Goal: Task Accomplishment & Management: Manage account settings

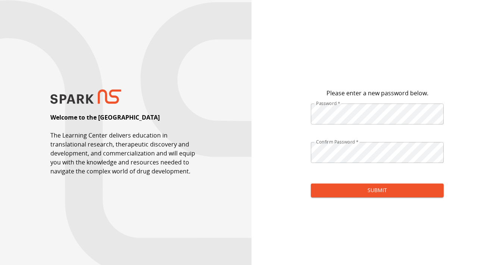
click at [381, 198] on form "Please enter a new password below. Password   * Password   * ​ Confirm Password…" at bounding box center [377, 145] width 133 height 114
click at [369, 186] on button "Submit" at bounding box center [377, 190] width 133 height 14
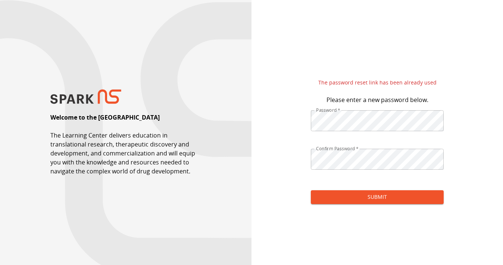
click at [114, 128] on div "Welcome to the SPARK NS Learning Center The Learning Center delivers education …" at bounding box center [126, 132] width 252 height 265
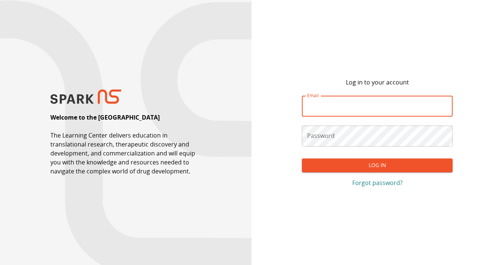
type input "**********"
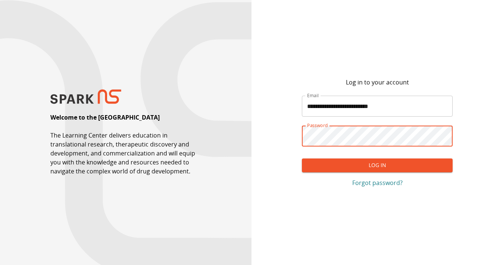
click at [340, 158] on form "**********" at bounding box center [377, 138] width 151 height 97
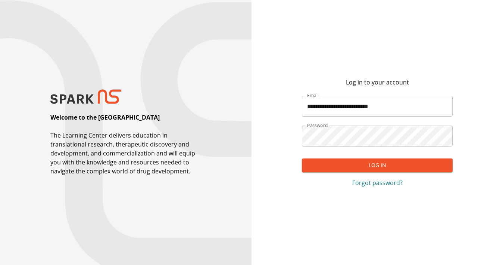
click at [341, 167] on button "Log In" at bounding box center [377, 165] width 151 height 14
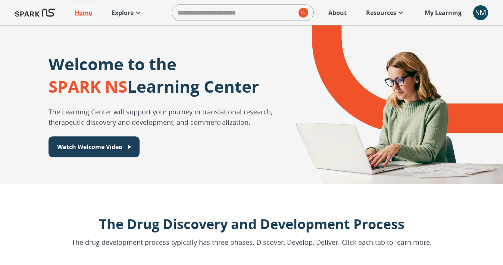
click at [446, 12] on p "My Learning" at bounding box center [443, 12] width 37 height 9
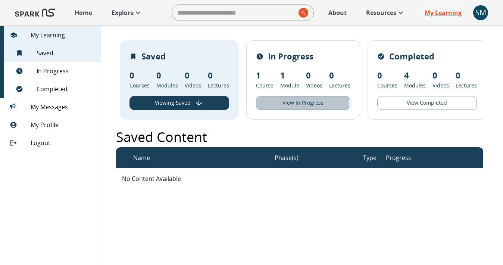
click at [297, 103] on button "View In Progress" at bounding box center [303, 103] width 94 height 14
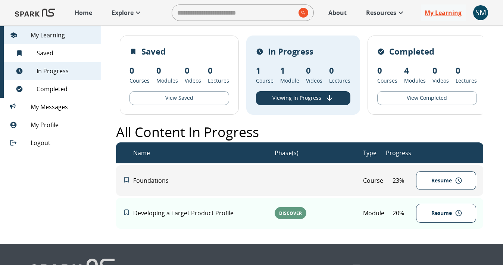
scroll to position [2, 0]
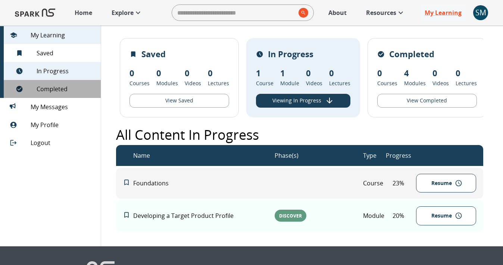
click at [50, 90] on span "Completed" at bounding box center [66, 88] width 58 height 9
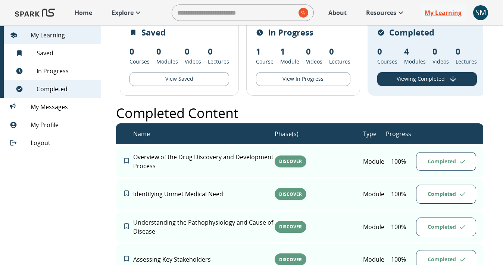
scroll to position [7, 0]
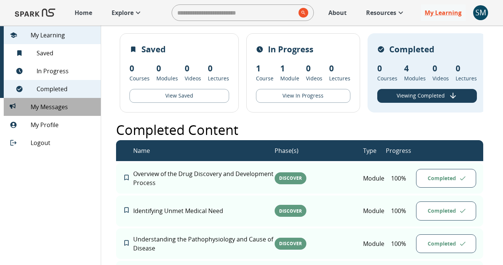
click at [49, 113] on div "0 My Messages 0" at bounding box center [52, 107] width 97 height 18
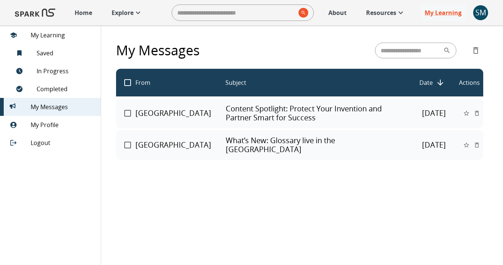
click at [40, 36] on span "My Learning" at bounding box center [63, 35] width 64 height 9
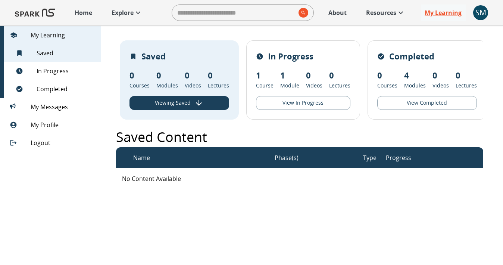
click at [83, 15] on p "Home" at bounding box center [84, 12] width 18 height 9
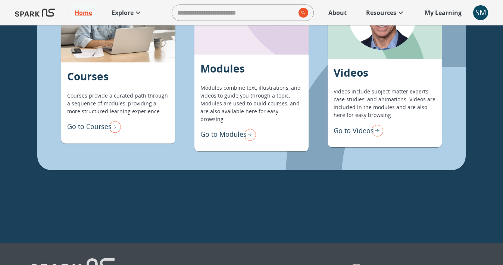
scroll to position [572, 0]
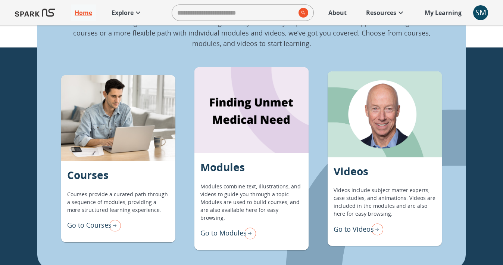
click at [245, 226] on img "Go to Modules" at bounding box center [248, 233] width 15 height 16
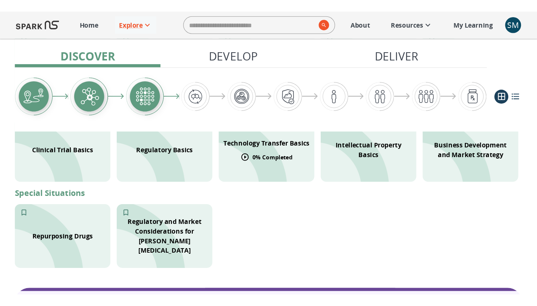
scroll to position [344, 0]
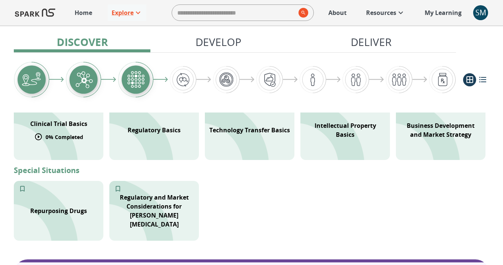
click at [82, 138] on p "0 % Completed" at bounding box center [65, 137] width 38 height 8
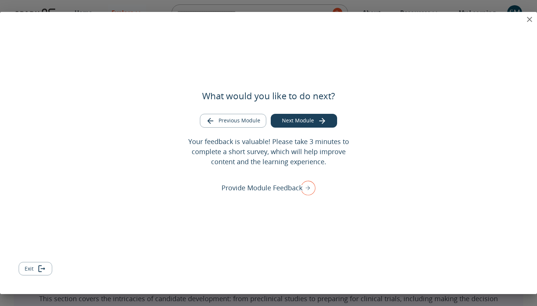
click at [503, 19] on icon "close" at bounding box center [530, 19] width 9 height 9
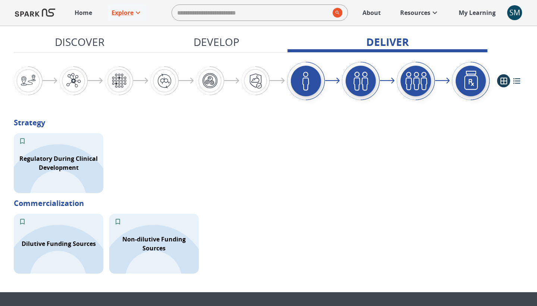
scroll to position [1047, 0]
